Goal: Information Seeking & Learning: Learn about a topic

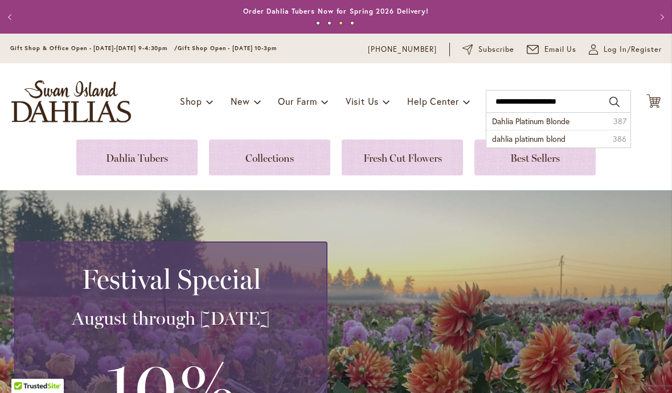
type input "**********"
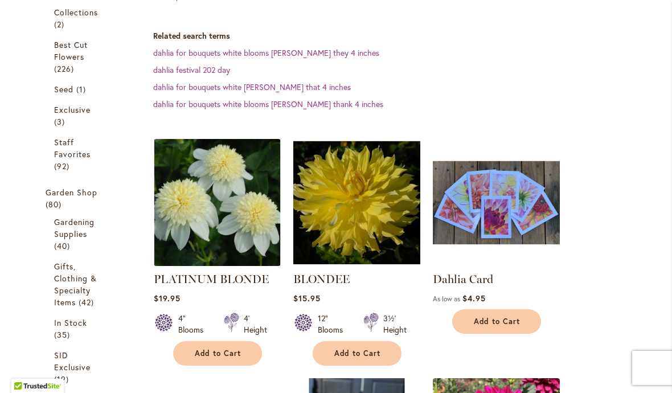
scroll to position [326, 0]
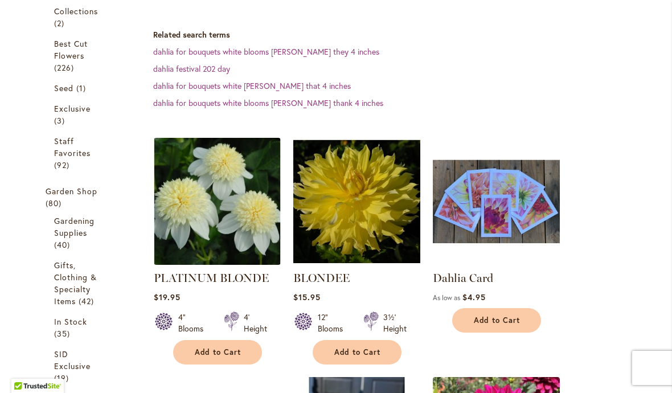
click at [238, 195] on img at bounding box center [217, 201] width 127 height 127
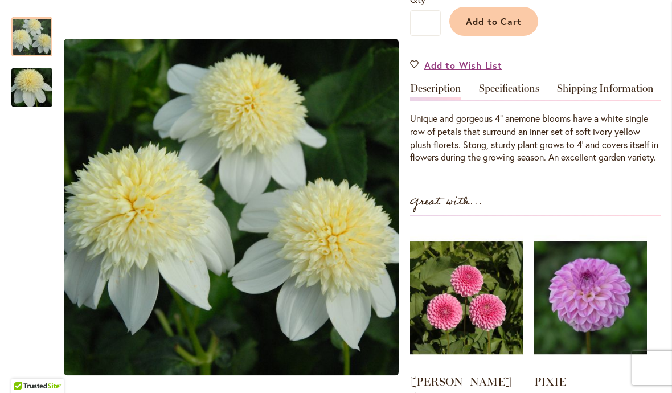
scroll to position [318, 0]
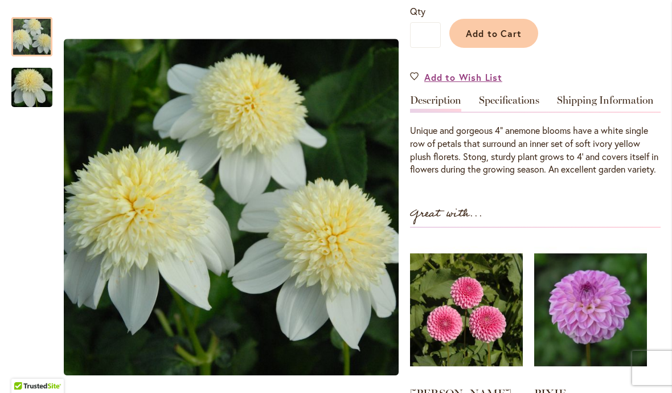
click at [508, 100] on link "Specifications" at bounding box center [509, 103] width 60 height 17
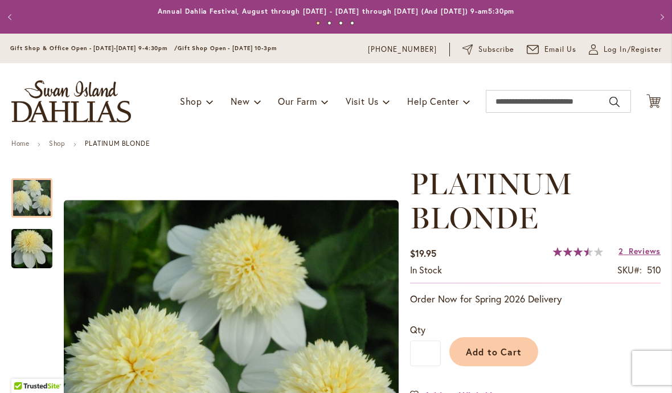
scroll to position [0, 0]
click at [508, 105] on input "Search" at bounding box center [557, 101] width 145 height 23
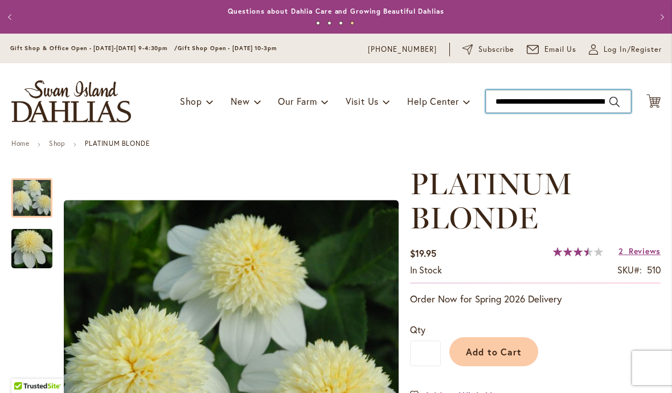
type input "**********"
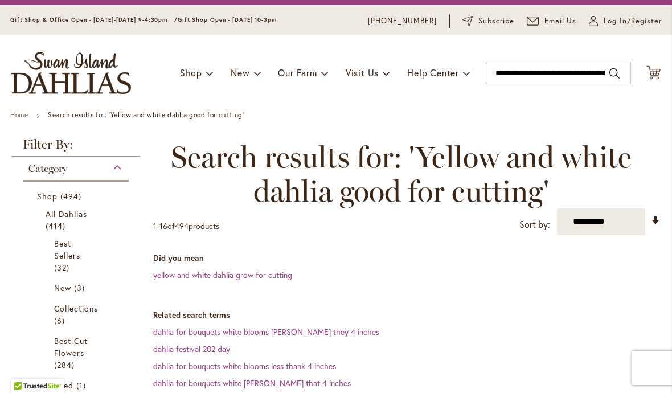
scroll to position [31, 0]
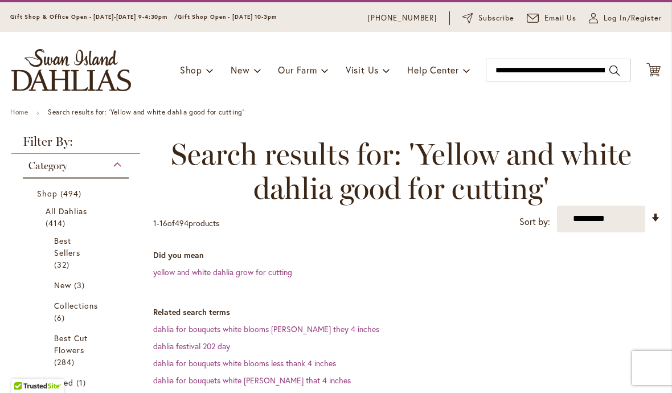
click at [261, 273] on link "yellow and white dahlia grow for cutting" at bounding box center [222, 271] width 139 height 11
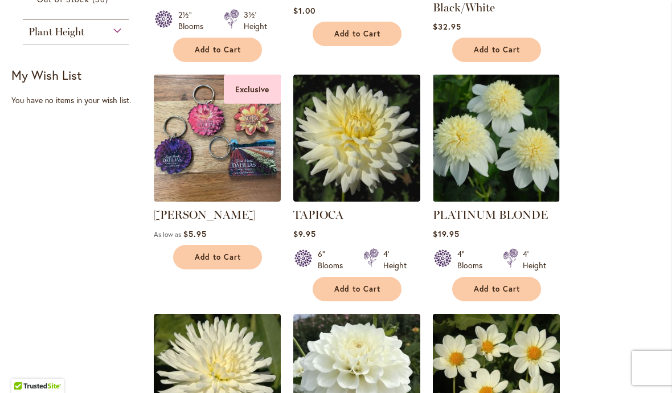
scroll to position [848, 0]
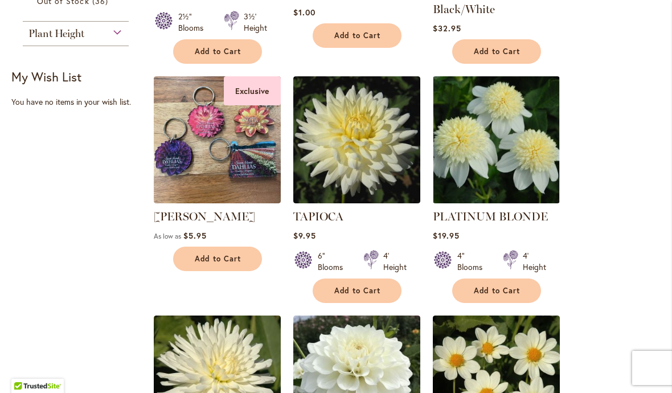
click at [500, 150] on img at bounding box center [496, 139] width 127 height 127
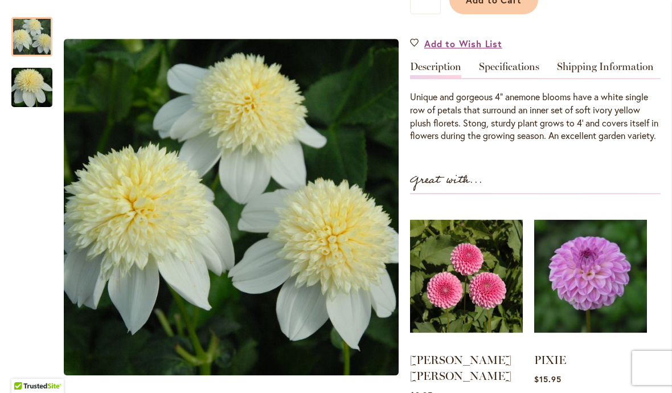
scroll to position [351, 0]
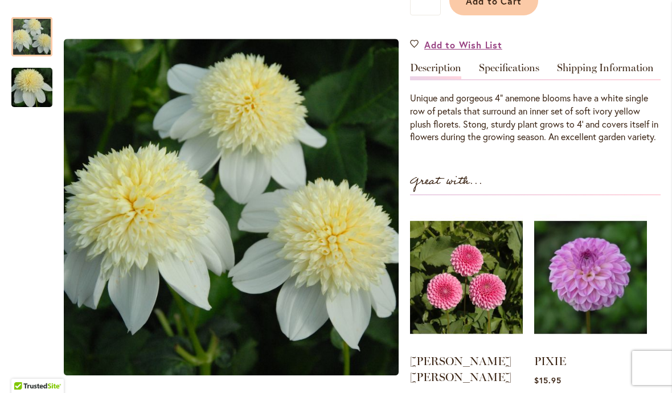
click at [522, 65] on link "Specifications" at bounding box center [509, 71] width 60 height 17
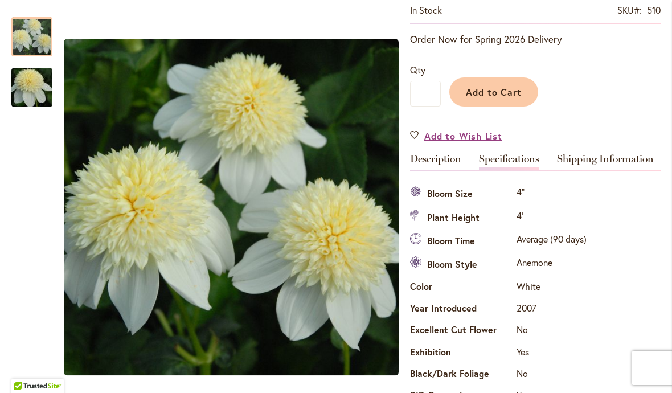
scroll to position [256, 0]
